Goal: Task Accomplishment & Management: Manage account settings

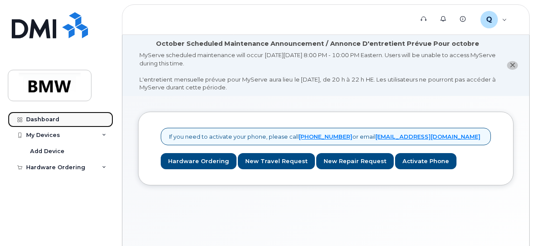
click at [56, 122] on link "Dashboard" at bounding box center [60, 120] width 105 height 16
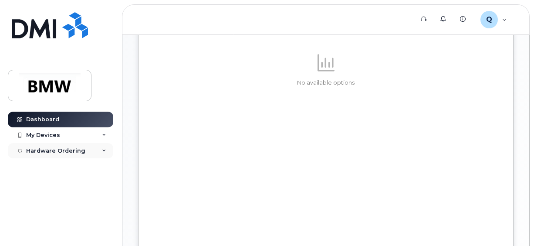
scroll to position [349, 0]
click at [84, 135] on div "My Devices" at bounding box center [60, 135] width 105 height 16
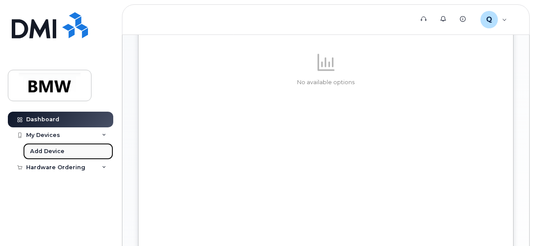
click at [74, 153] on link "Add Device" at bounding box center [68, 151] width 90 height 17
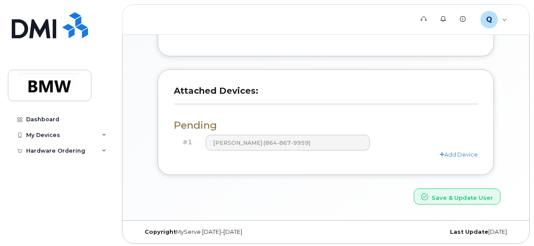
scroll to position [332, 0]
